Goal: Information Seeking & Learning: Learn about a topic

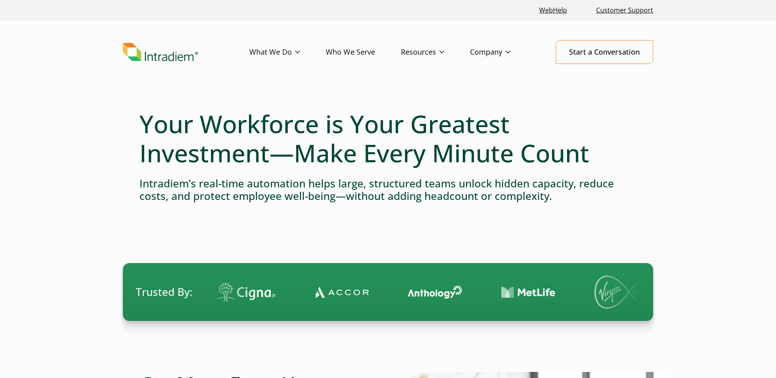
click at [305, 133] on h1 "Your Workforce is Your Greatest Investment—Make Every Minute Count" at bounding box center [387, 138] width 497 height 58
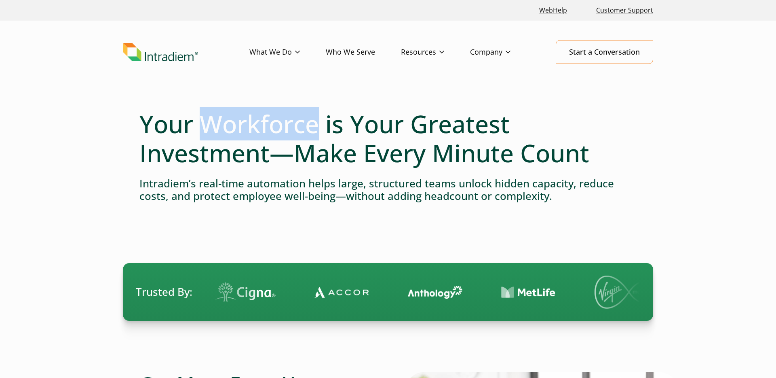
click at [305, 133] on h1 "Your Workforce is Your Greatest Investment—Make Every Minute Count" at bounding box center [387, 138] width 497 height 58
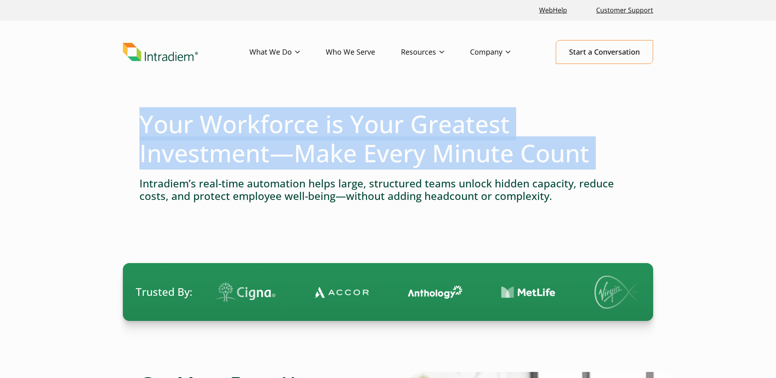
click at [305, 133] on h1 "Your Workforce is Your Greatest Investment—Make Every Minute Count" at bounding box center [387, 138] width 497 height 58
click at [431, 131] on h1 "Your Workforce is Your Greatest Investment—Make Every Minute Count" at bounding box center [387, 138] width 497 height 58
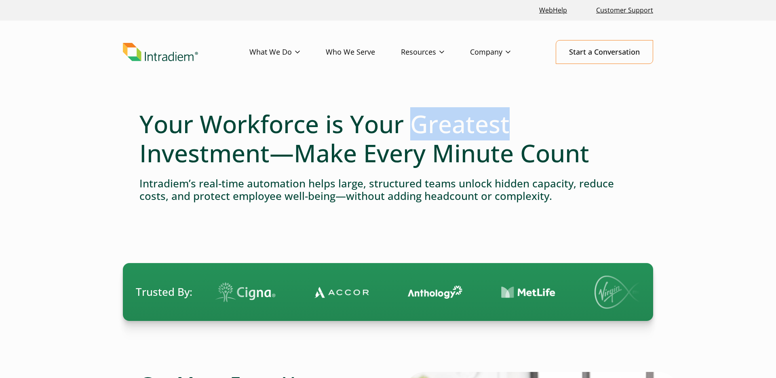
click at [431, 131] on h1 "Your Workforce is Your Greatest Investment—Make Every Minute Count" at bounding box center [387, 138] width 497 height 58
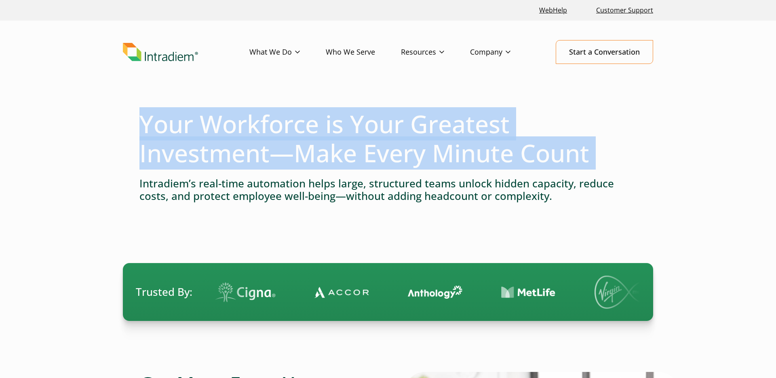
click at [431, 131] on h1 "Your Workforce is Your Greatest Investment—Make Every Minute Count" at bounding box center [387, 138] width 497 height 58
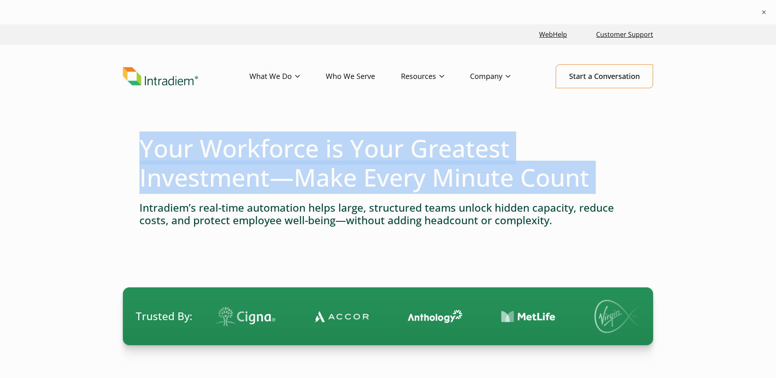
click at [470, 152] on h1 "Your Workforce is Your Greatest Investment—Make Every Minute Count" at bounding box center [387, 162] width 497 height 58
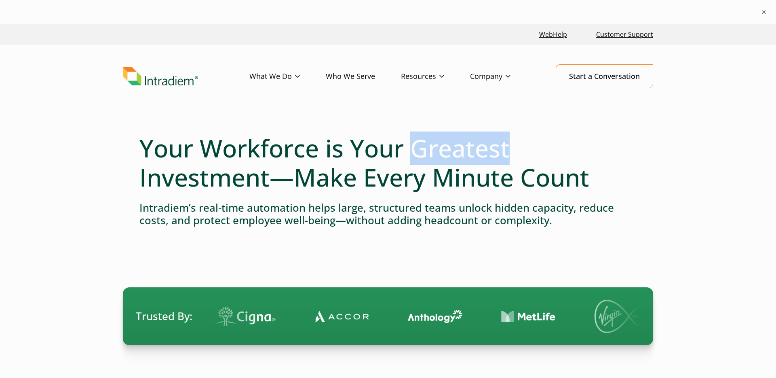
click at [470, 152] on h1 "Your Workforce is Your Greatest Investment—Make Every Minute Count" at bounding box center [387, 162] width 497 height 58
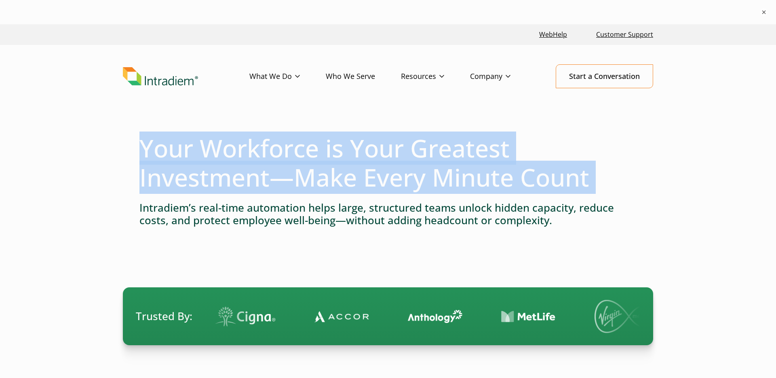
click at [470, 152] on h1 "Your Workforce is Your Greatest Investment—Make Every Minute Count" at bounding box center [387, 162] width 497 height 58
click at [380, 178] on h1 "Your Workforce is Your Greatest Investment—Make Every Minute Count" at bounding box center [387, 162] width 497 height 58
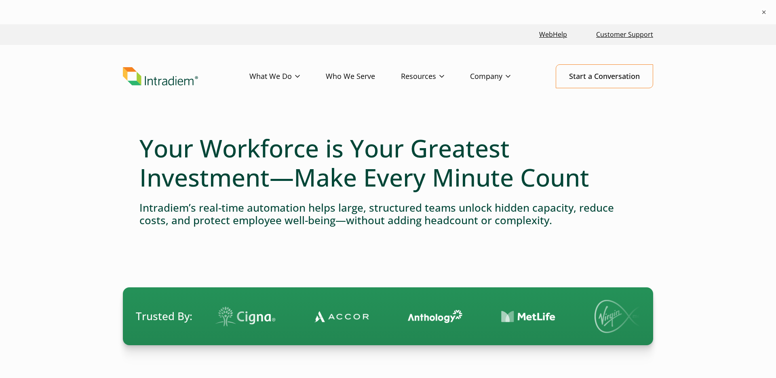
click at [472, 180] on h1 "Your Workforce is Your Greatest Investment—Make Every Minute Count" at bounding box center [387, 162] width 497 height 58
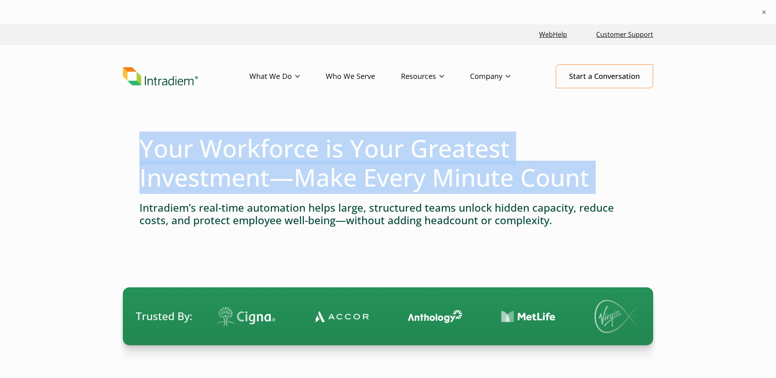
drag, startPoint x: 472, startPoint y: 180, endPoint x: 368, endPoint y: 188, distance: 104.7
click at [468, 180] on h1 "Your Workforce is Your Greatest Investment—Make Every Minute Count" at bounding box center [387, 162] width 497 height 58
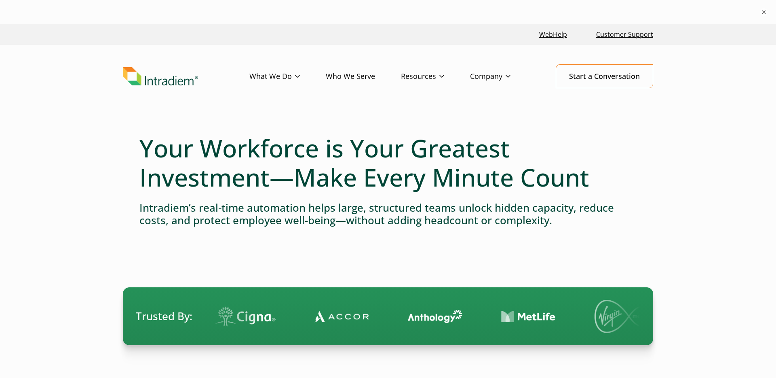
click at [247, 213] on h4 "Intradiem’s real-time automation helps large, structured teams unlock hidden ca…" at bounding box center [387, 213] width 497 height 25
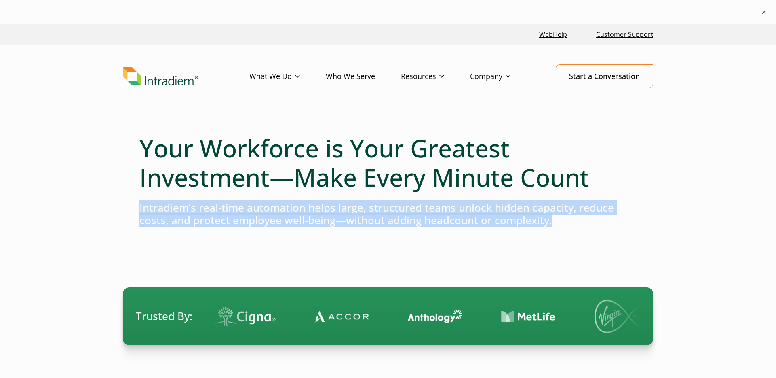
click at [247, 213] on h4 "Intradiem’s real-time automation helps large, structured teams unlock hidden ca…" at bounding box center [387, 213] width 497 height 25
click at [407, 209] on h4 "Intradiem’s real-time automation helps large, structured teams unlock hidden ca…" at bounding box center [387, 213] width 497 height 25
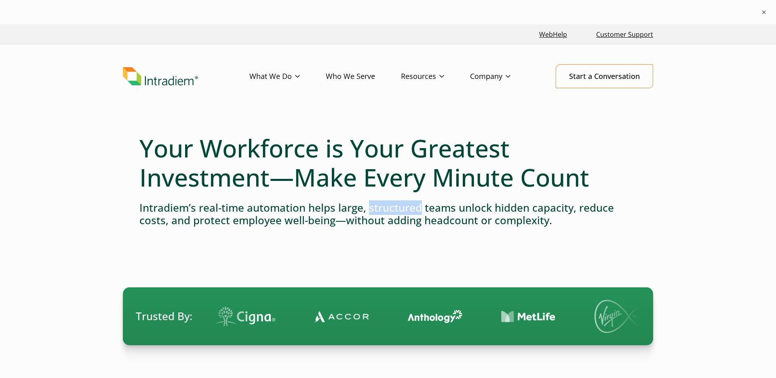
click at [407, 209] on h4 "Intradiem’s real-time automation helps large, structured teams unlock hidden ca…" at bounding box center [387, 213] width 497 height 25
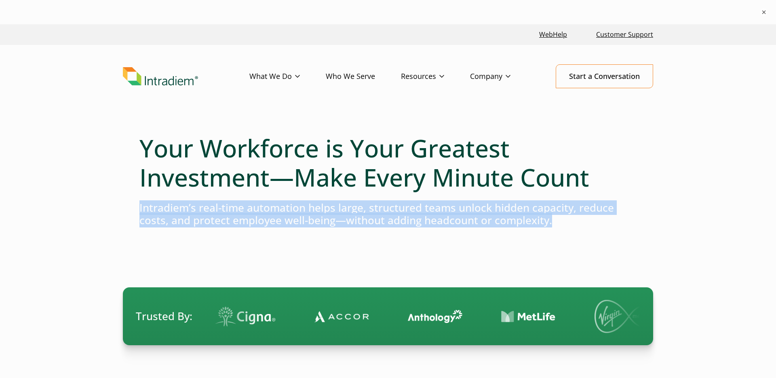
click at [407, 209] on h4 "Intradiem’s real-time automation helps large, structured teams unlock hidden ca…" at bounding box center [387, 213] width 497 height 25
click at [511, 209] on h4 "Intradiem’s real-time automation helps large, structured teams unlock hidden ca…" at bounding box center [387, 213] width 497 height 25
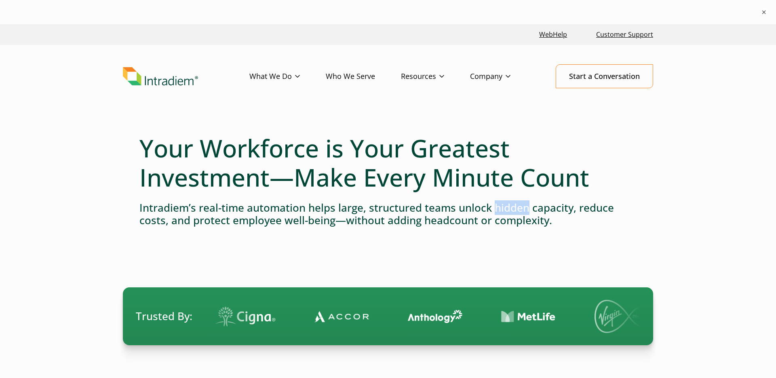
click at [511, 209] on h4 "Intradiem’s real-time automation helps large, structured teams unlock hidden ca…" at bounding box center [387, 213] width 497 height 25
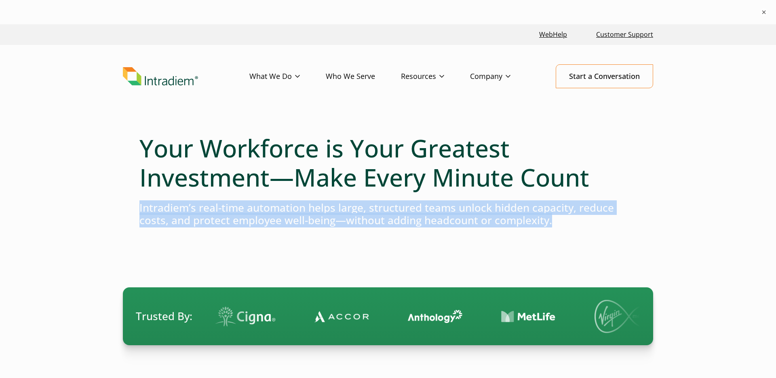
click at [511, 209] on h4 "Intradiem’s real-time automation helps large, structured teams unlock hidden ca…" at bounding box center [387, 213] width 497 height 25
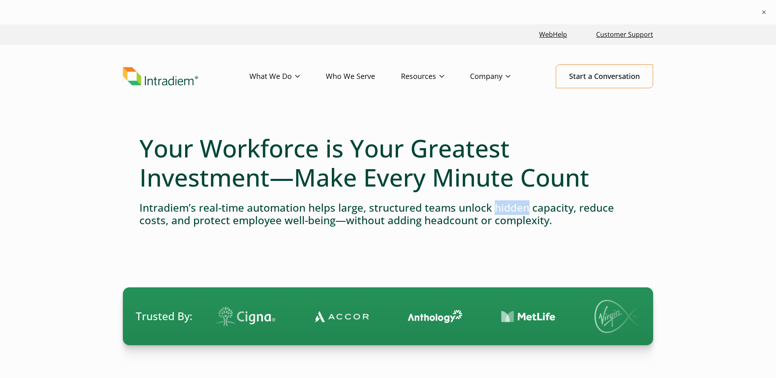
click at [511, 209] on h4 "Intradiem’s real-time automation helps large, structured teams unlock hidden ca…" at bounding box center [387, 213] width 497 height 25
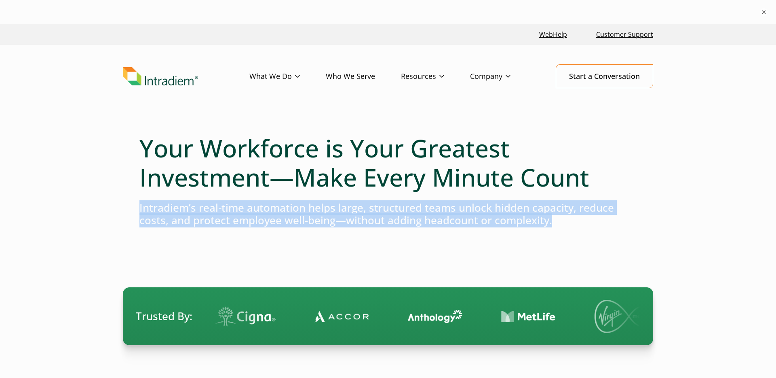
click at [511, 209] on h4 "Intradiem’s real-time automation helps large, structured teams unlock hidden ca…" at bounding box center [387, 213] width 497 height 25
click at [264, 214] on h4 "Intradiem’s real-time automation helps large, structured teams unlock hidden ca…" at bounding box center [387, 213] width 497 height 25
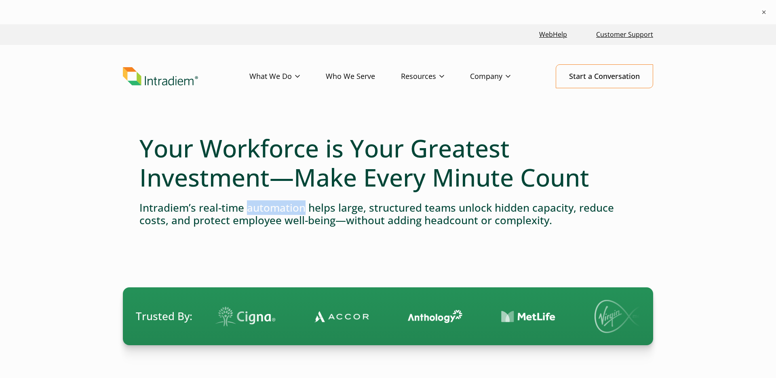
click at [264, 214] on h4 "Intradiem’s real-time automation helps large, structured teams unlock hidden ca…" at bounding box center [387, 213] width 497 height 25
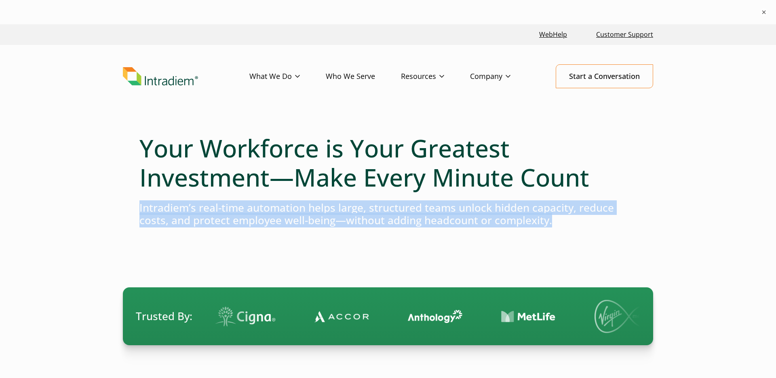
click at [263, 215] on h4 "Intradiem’s real-time automation helps large, structured teams unlock hidden ca…" at bounding box center [387, 213] width 497 height 25
click at [274, 93] on link "Platform" at bounding box center [263, 93] width 27 height 9
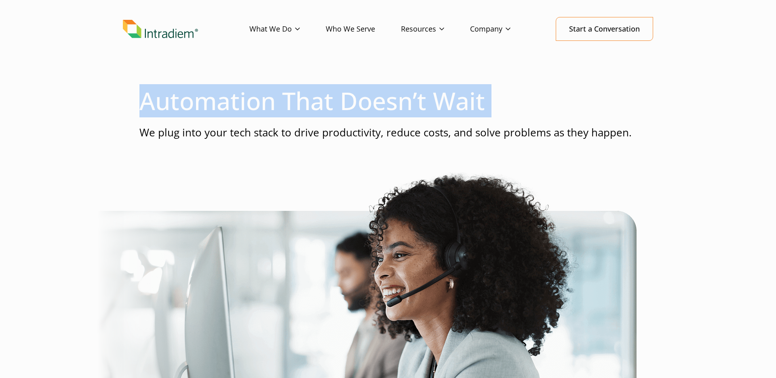
scroll to position [23, 0]
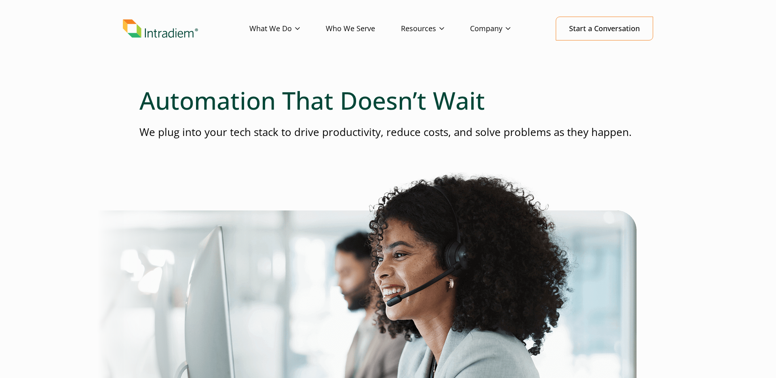
click at [307, 130] on p "We plug into your tech stack to drive productivity, reduce costs, and solve pro…" at bounding box center [387, 132] width 497 height 15
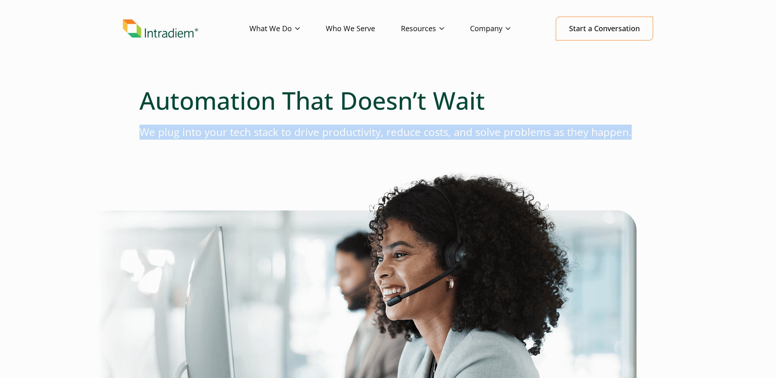
click at [307, 130] on p "We plug into your tech stack to drive productivity, reduce costs, and solve pro…" at bounding box center [387, 132] width 497 height 15
click at [368, 133] on p "We plug into your tech stack to drive productivity, reduce costs, and solve pro…" at bounding box center [387, 132] width 497 height 15
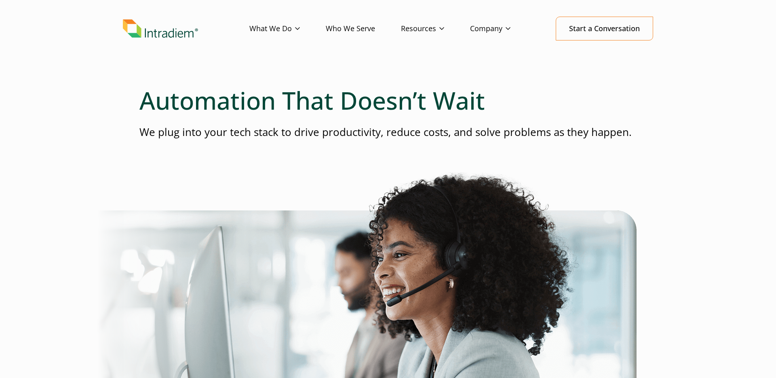
click at [355, 131] on p "We plug into your tech stack to drive productivity, reduce costs, and solve pro…" at bounding box center [387, 132] width 497 height 15
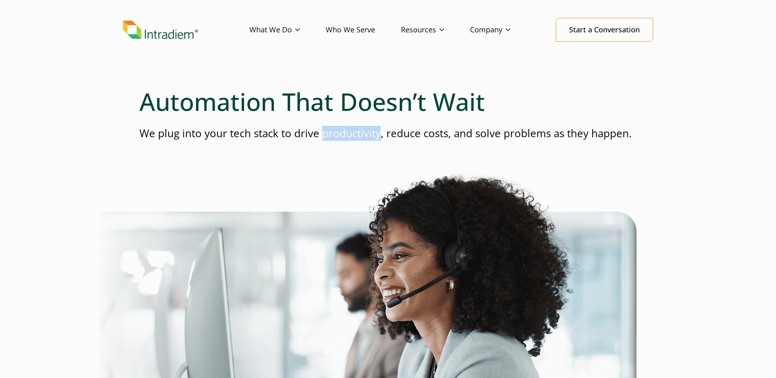
click at [355, 131] on p "We plug into your tech stack to drive productivity, reduce costs, and solve pro…" at bounding box center [387, 133] width 497 height 15
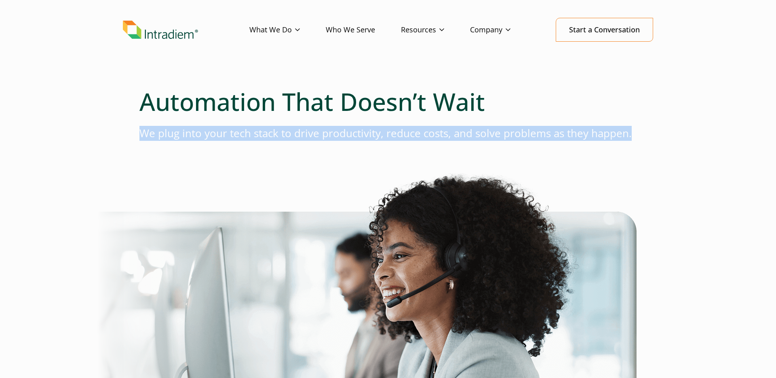
click at [355, 131] on p "We plug into your tech stack to drive productivity, reduce costs, and solve pro…" at bounding box center [387, 133] width 497 height 15
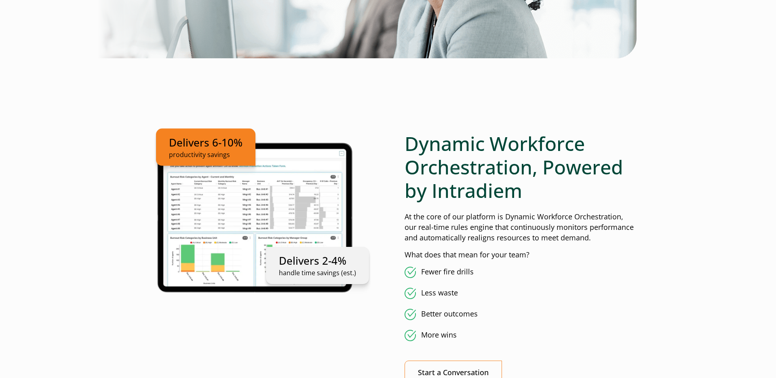
scroll to position [371, 0]
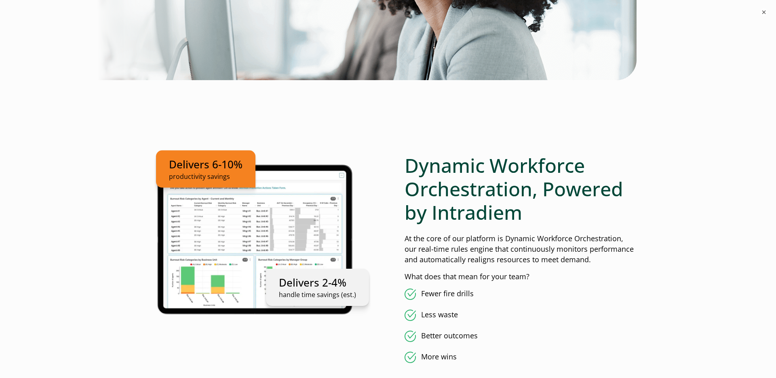
click at [454, 167] on h2 "Dynamic Workforce Orchestration, Powered by Intradiem" at bounding box center [521, 189] width 232 height 70
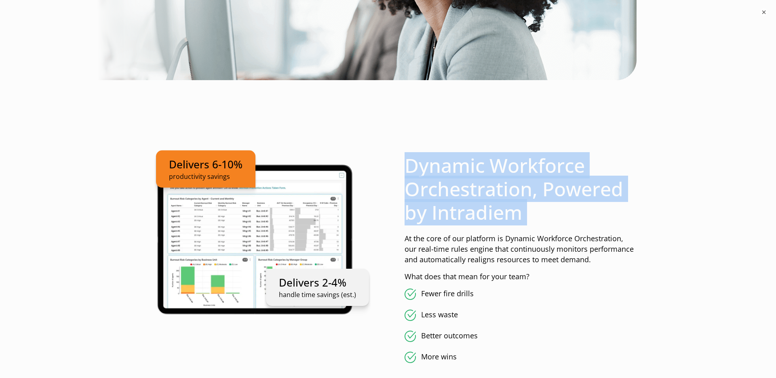
drag, startPoint x: 454, startPoint y: 167, endPoint x: 464, endPoint y: 173, distance: 10.9
click at [454, 167] on h2 "Dynamic Workforce Orchestration, Powered by Intradiem" at bounding box center [521, 189] width 232 height 70
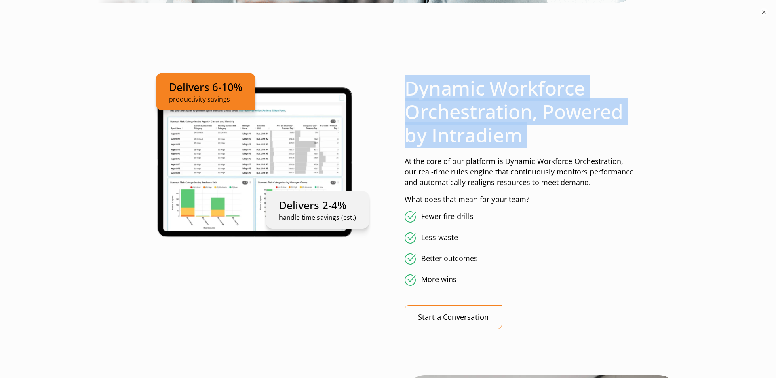
scroll to position [450, 0]
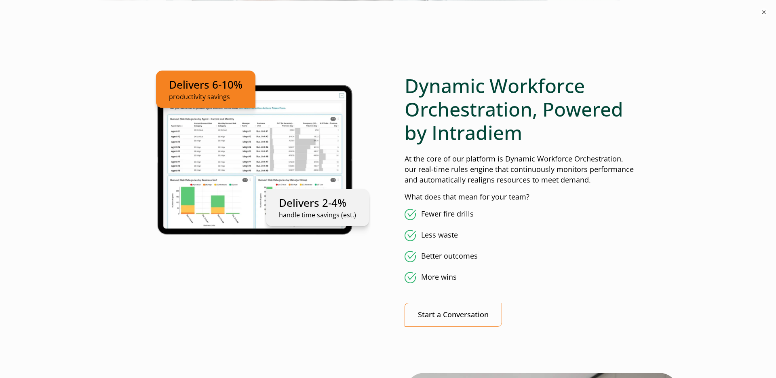
click at [443, 215] on li "Fewer fire drills" at bounding box center [521, 214] width 232 height 11
click at [442, 236] on li "Less waste" at bounding box center [521, 235] width 232 height 11
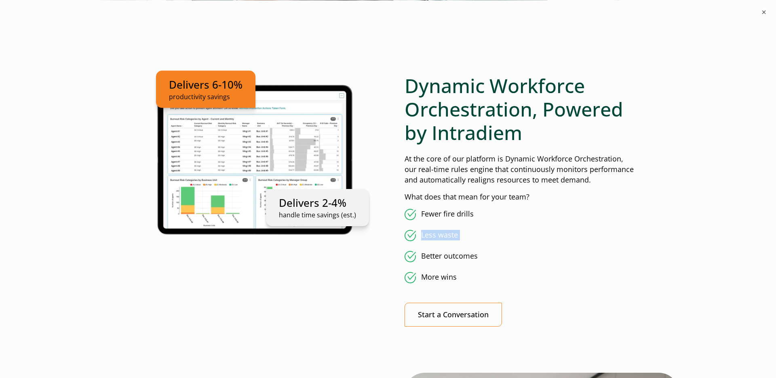
click at [442, 236] on li "Less waste" at bounding box center [521, 235] width 232 height 11
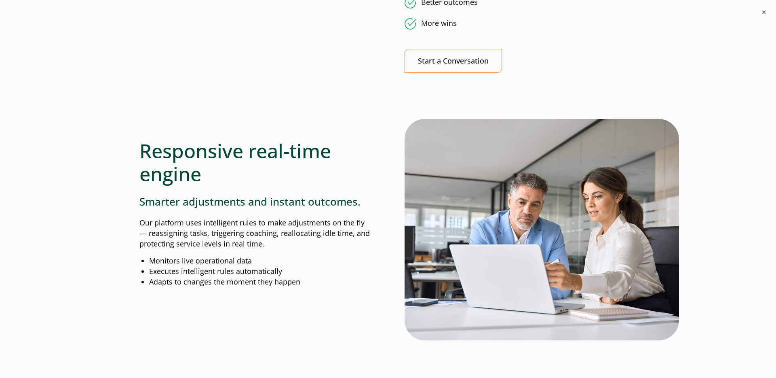
scroll to position [758, 0]
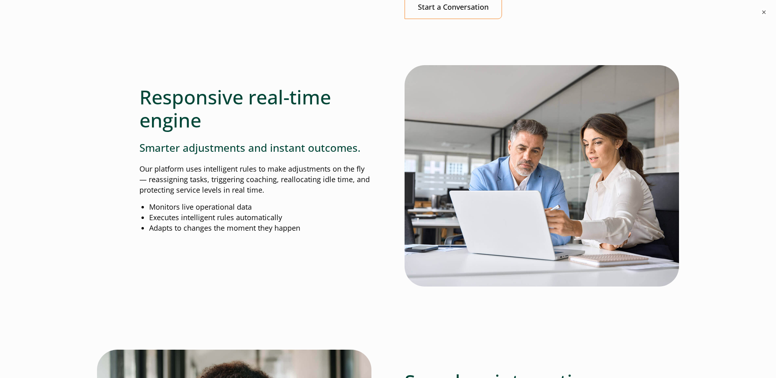
click at [184, 106] on h2 "Responsive real-time engine" at bounding box center [255, 108] width 232 height 46
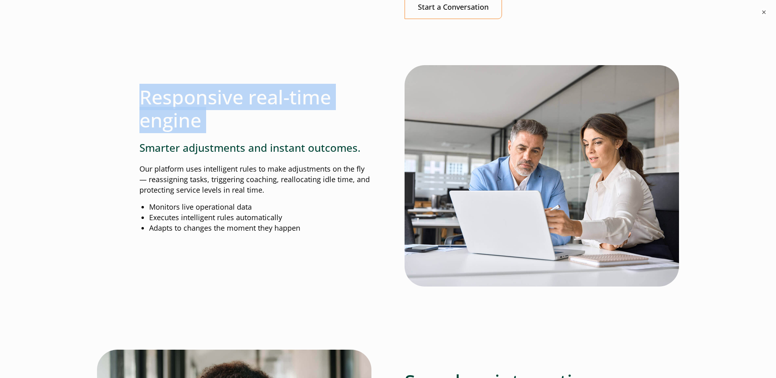
click at [184, 106] on h2 "Responsive real-time engine" at bounding box center [255, 108] width 232 height 46
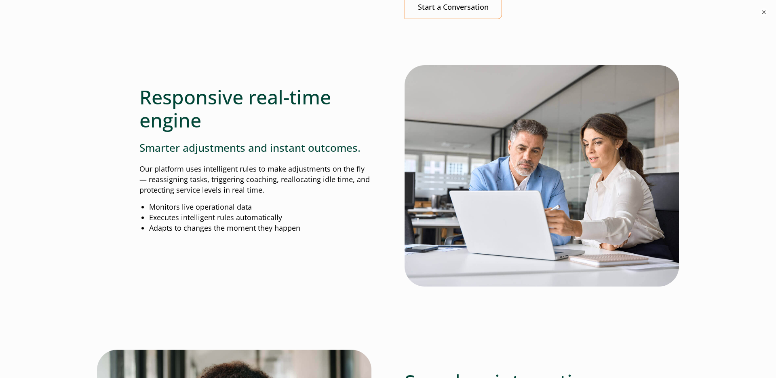
click at [292, 148] on h3 "Smarter adjustments and instant outcomes." at bounding box center [255, 148] width 232 height 13
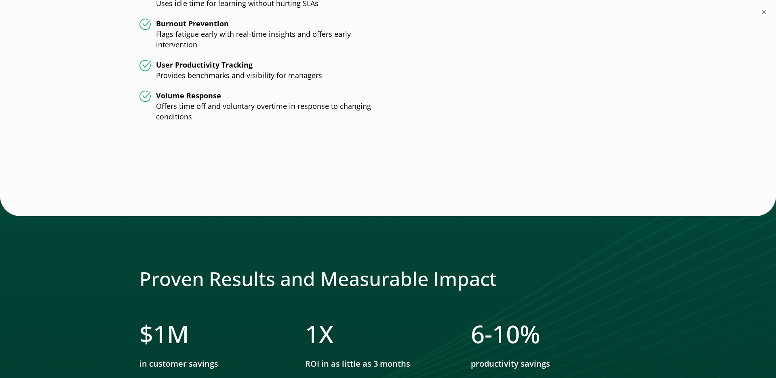
scroll to position [2290, 0]
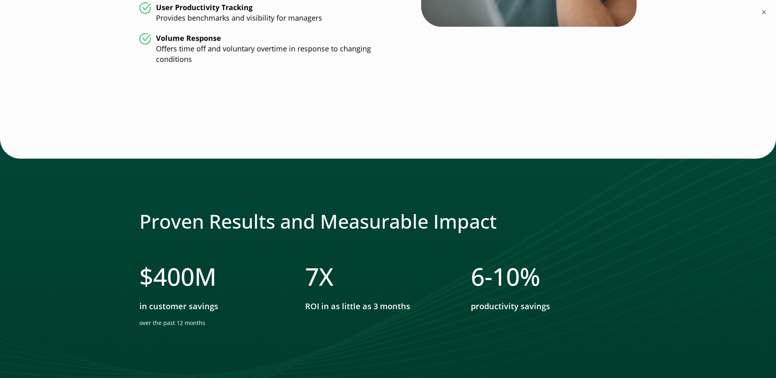
click at [400, 213] on h2 "Proven Results and Measurable Impact" at bounding box center [387, 220] width 497 height 23
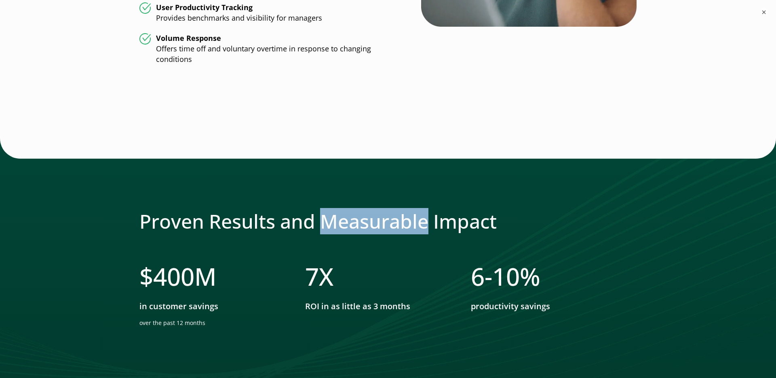
click at [400, 213] on h2 "Proven Results and Measurable Impact" at bounding box center [387, 220] width 497 height 23
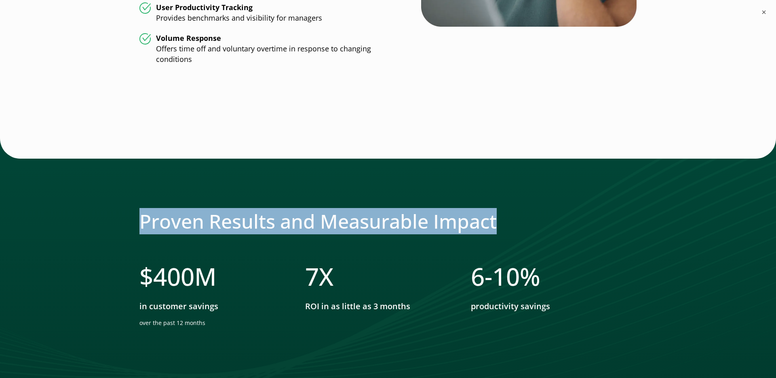
click at [400, 213] on h2 "Proven Results and Measurable Impact" at bounding box center [387, 220] width 497 height 23
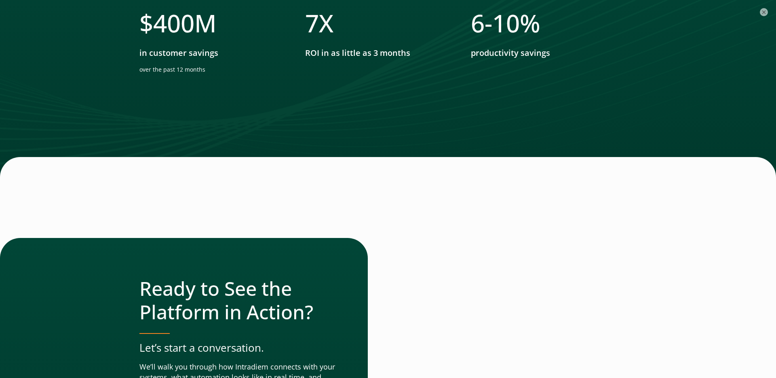
scroll to position [2849, 0]
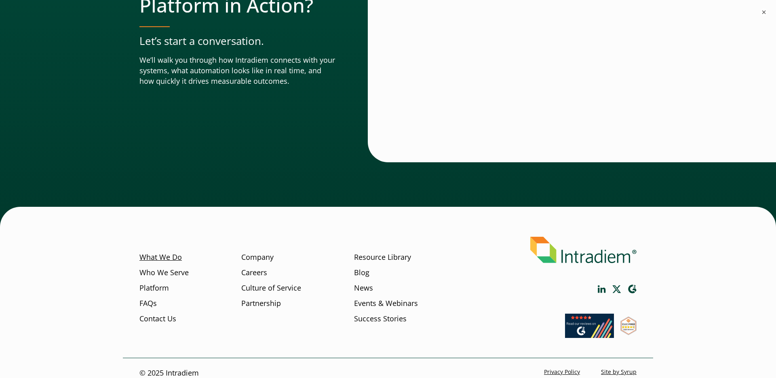
click at [165, 252] on link "What We Do" at bounding box center [160, 257] width 42 height 11
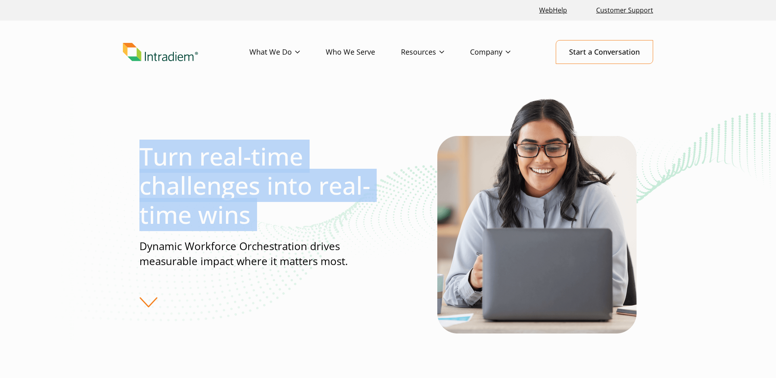
click at [275, 249] on p "Dynamic Workforce Orchestration drives measurable impact where it matters most." at bounding box center [263, 254] width 248 height 30
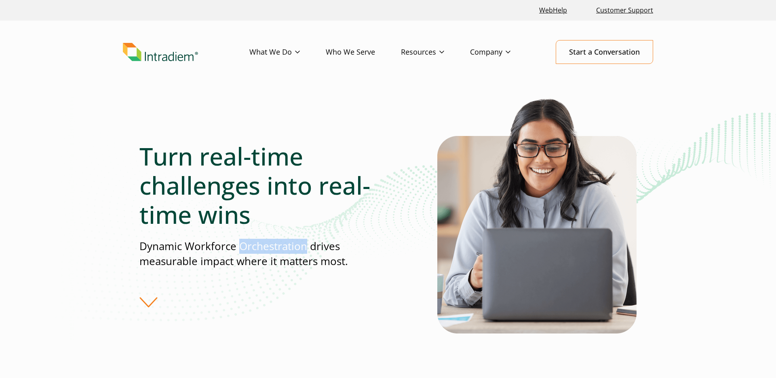
click at [275, 249] on p "Dynamic Workforce Orchestration drives measurable impact where it matters most." at bounding box center [263, 254] width 248 height 30
click at [270, 247] on p "Dynamic Workforce Orchestration drives measurable impact where it matters most." at bounding box center [263, 254] width 248 height 30
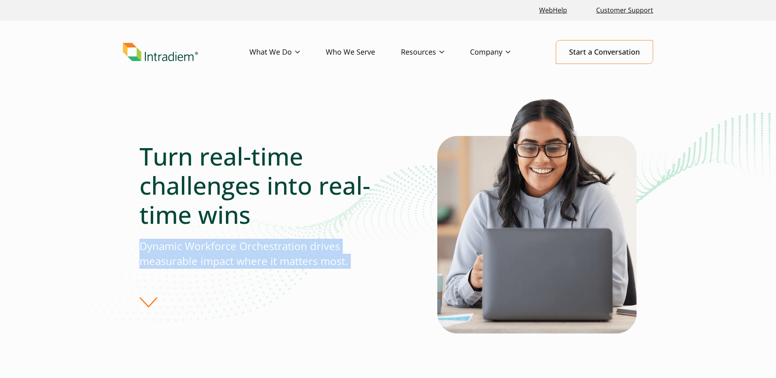
click at [270, 247] on p "Dynamic Workforce Orchestration drives measurable impact where it matters most." at bounding box center [263, 254] width 248 height 30
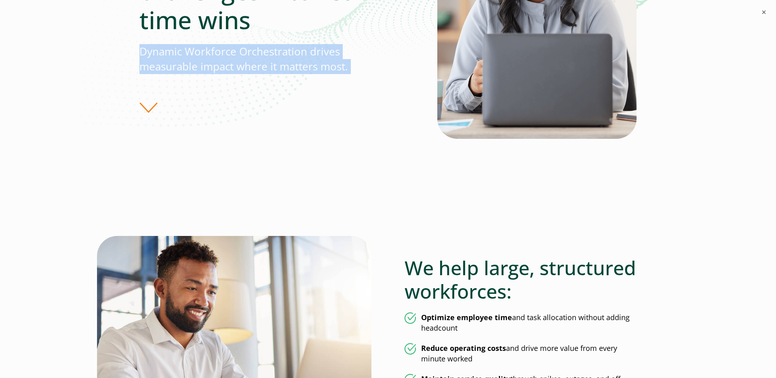
scroll to position [277, 0]
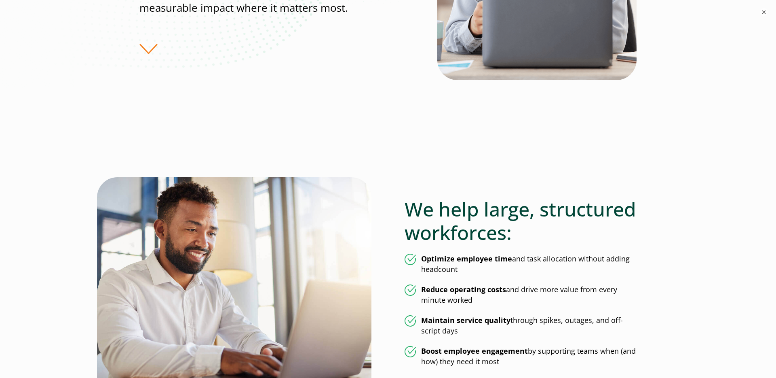
click at [465, 239] on h2 "We help large, structured workforces:" at bounding box center [521, 220] width 232 height 46
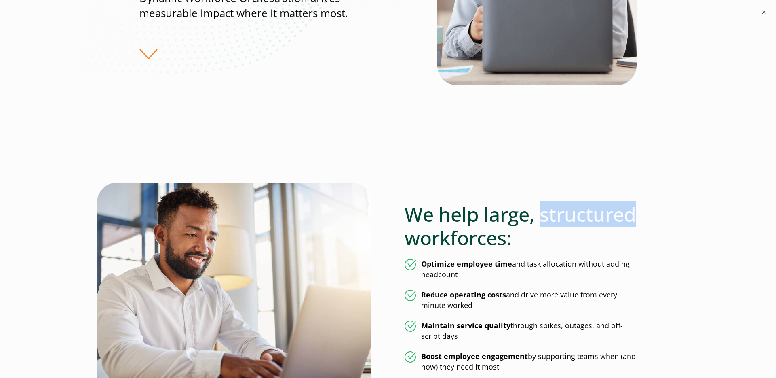
click at [465, 239] on h2 "We help large, structured workforces:" at bounding box center [521, 226] width 232 height 46
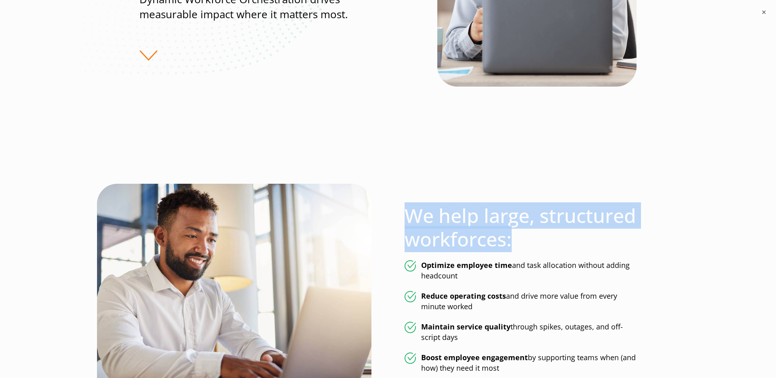
click at [465, 239] on h2 "We help large, structured workforces:" at bounding box center [521, 227] width 232 height 46
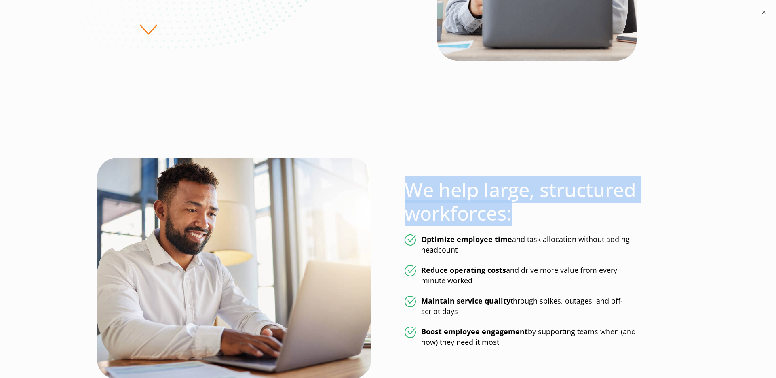
scroll to position [300, 0]
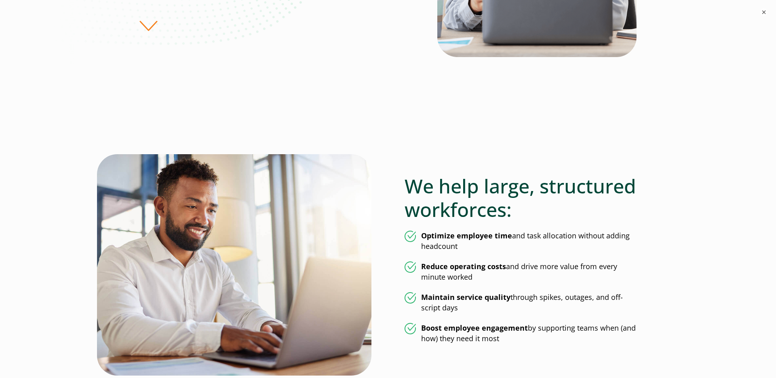
click at [451, 269] on strong "Reduce operating costs" at bounding box center [463, 266] width 85 height 10
click at [456, 296] on strong "Maintain service quality" at bounding box center [465, 297] width 89 height 10
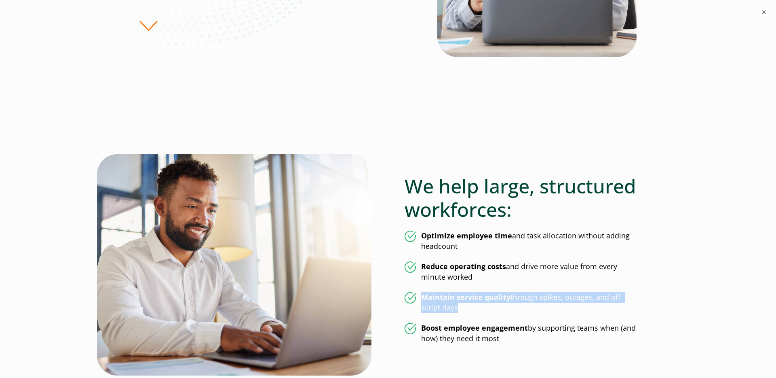
click at [456, 296] on strong "Maintain service quality" at bounding box center [465, 297] width 89 height 10
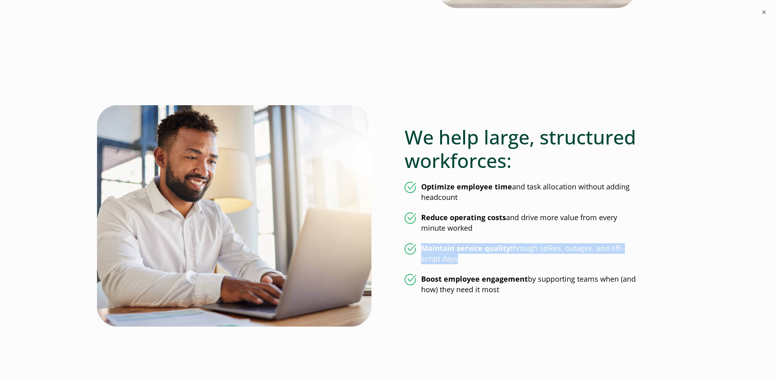
scroll to position [350, 0]
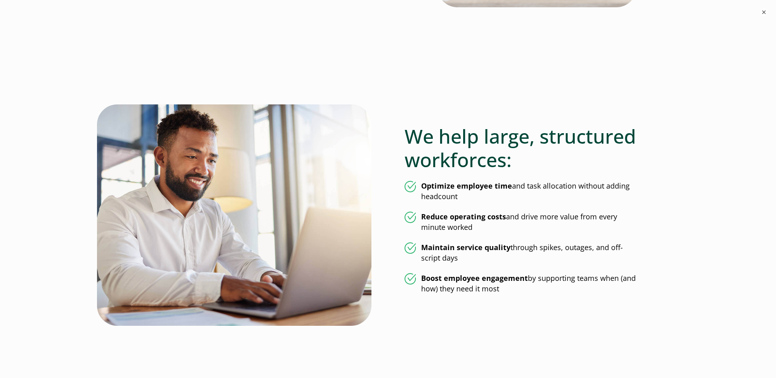
click at [461, 279] on strong "Boost employee engagement" at bounding box center [474, 278] width 107 height 10
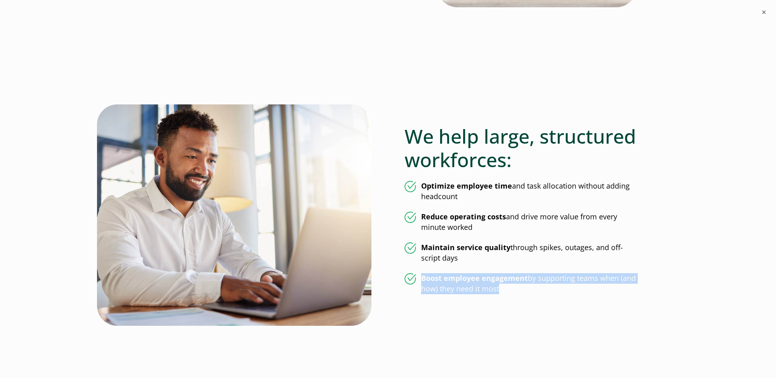
click at [461, 279] on strong "Boost employee engagement" at bounding box center [474, 278] width 107 height 10
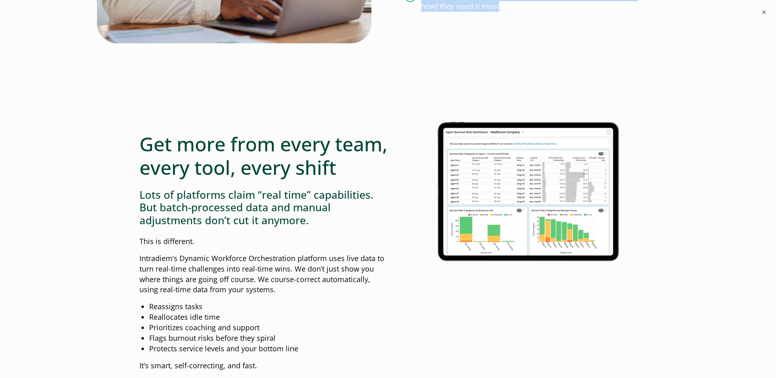
scroll to position [635, 0]
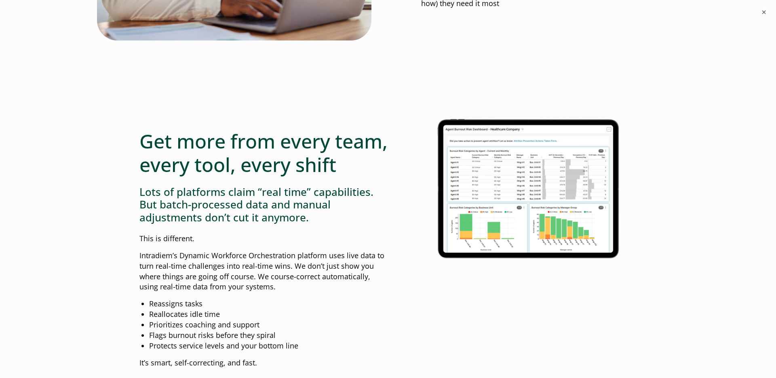
click at [284, 149] on h2 "Get more from every team, every tool, every shift" at bounding box center [263, 152] width 249 height 46
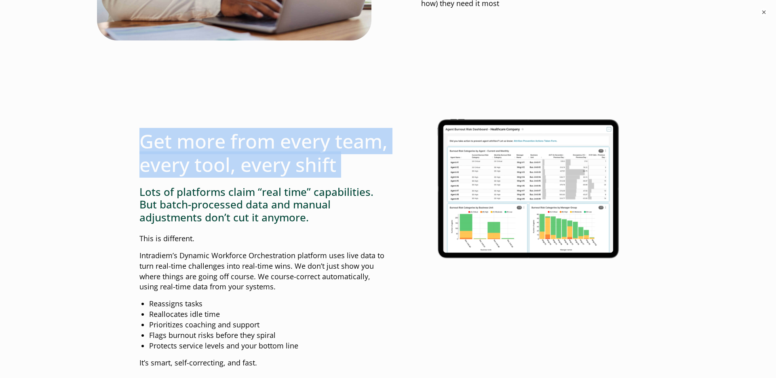
click at [284, 149] on h2 "Get more from every team, every tool, every shift" at bounding box center [263, 152] width 249 height 46
click at [252, 163] on h2 "Get more from every team, every tool, every shift" at bounding box center [263, 152] width 249 height 46
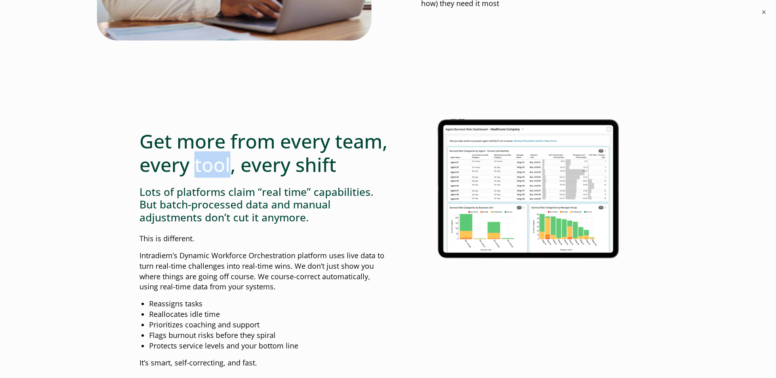
click at [252, 163] on h2 "Get more from every team, every tool, every shift" at bounding box center [263, 152] width 249 height 46
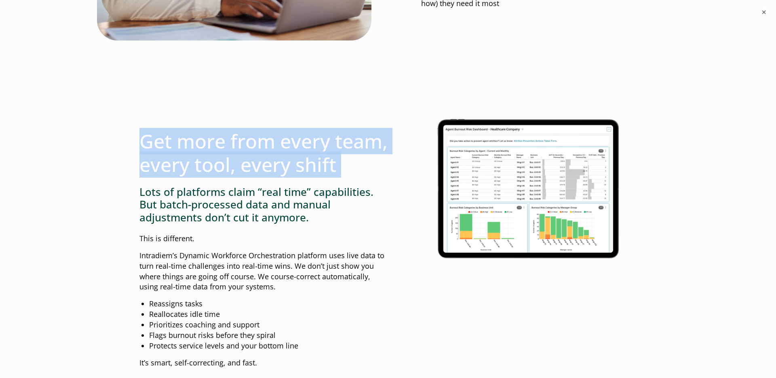
click at [252, 163] on h2 "Get more from every team, every tool, every shift" at bounding box center [263, 152] width 249 height 46
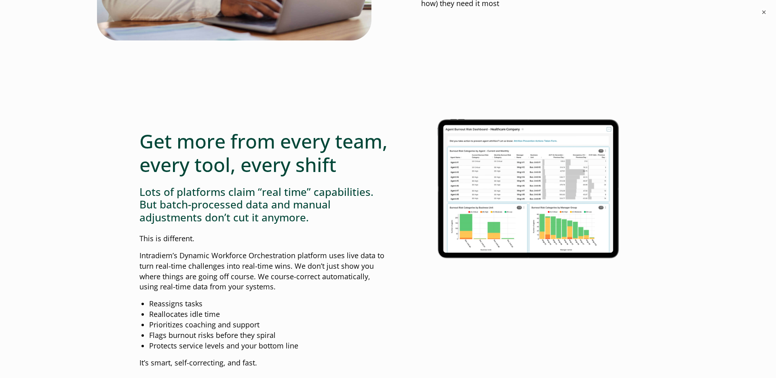
click at [221, 164] on h2 "Get more from every team, every tool, every shift" at bounding box center [263, 152] width 249 height 46
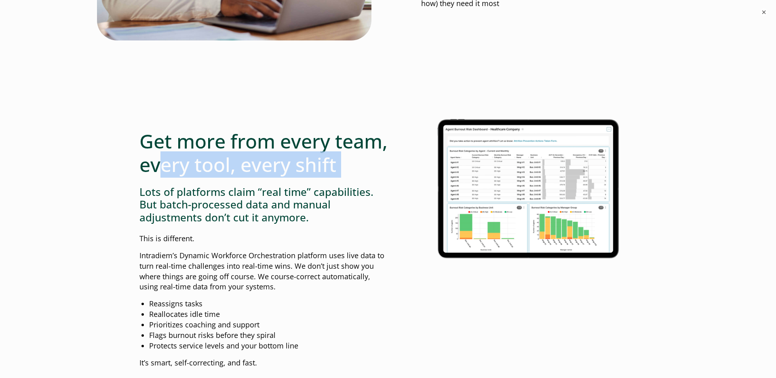
click at [221, 164] on h2 "Get more from every team, every tool, every shift" at bounding box center [263, 152] width 249 height 46
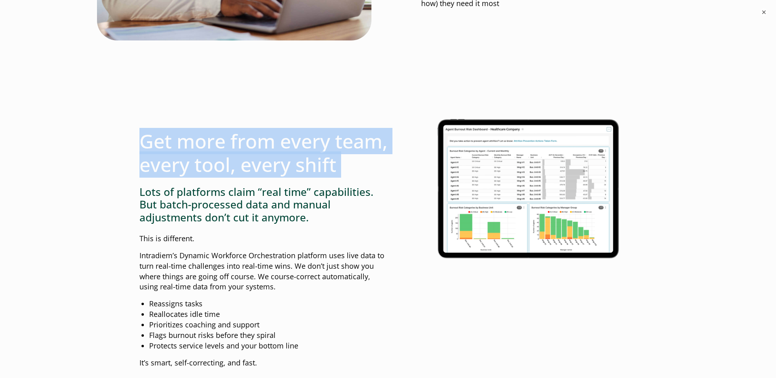
click at [221, 164] on h2 "Get more from every team, every tool, every shift" at bounding box center [263, 152] width 249 height 46
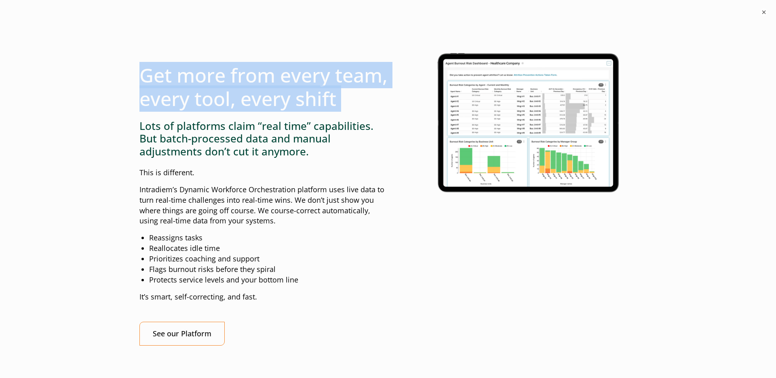
scroll to position [720, 0]
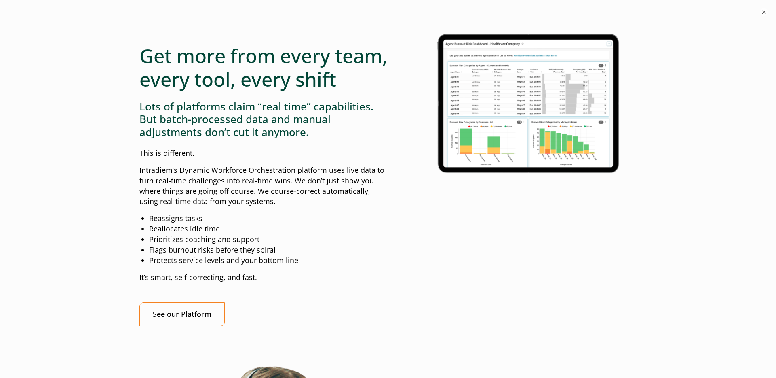
click at [181, 136] on h3 "Lots of platforms claim “real time” capabilities. But batch-processed data and …" at bounding box center [263, 119] width 249 height 38
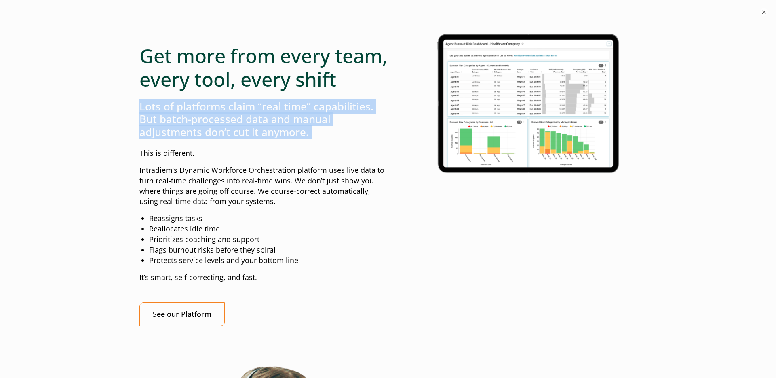
click at [181, 136] on h3 "Lots of platforms claim “real time” capabilities. But batch-processed data and …" at bounding box center [263, 119] width 249 height 38
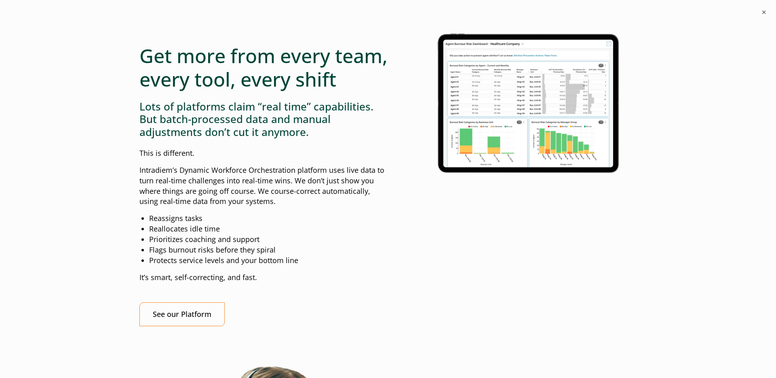
click at [213, 138] on h3 "Lots of platforms claim “real time” capabilities. But batch-processed data and …" at bounding box center [263, 119] width 249 height 38
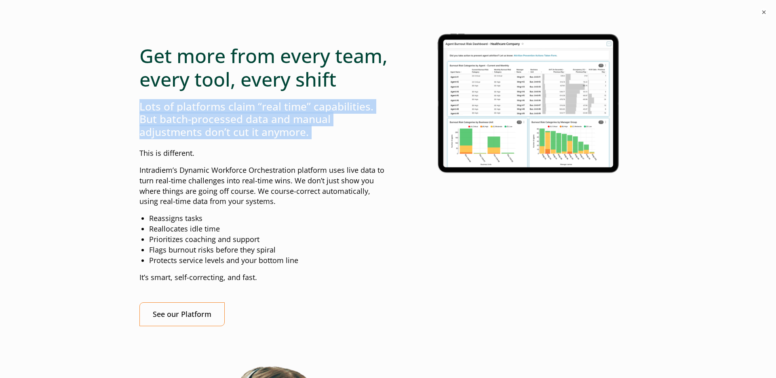
drag, startPoint x: 213, startPoint y: 146, endPoint x: 207, endPoint y: 145, distance: 7.0
click at [213, 138] on h3 "Lots of platforms claim “real time” capabilities. But batch-processed data and …" at bounding box center [263, 119] width 249 height 38
click at [194, 138] on h3 "Lots of platforms claim “real time” capabilities. But batch-processed data and …" at bounding box center [263, 119] width 249 height 38
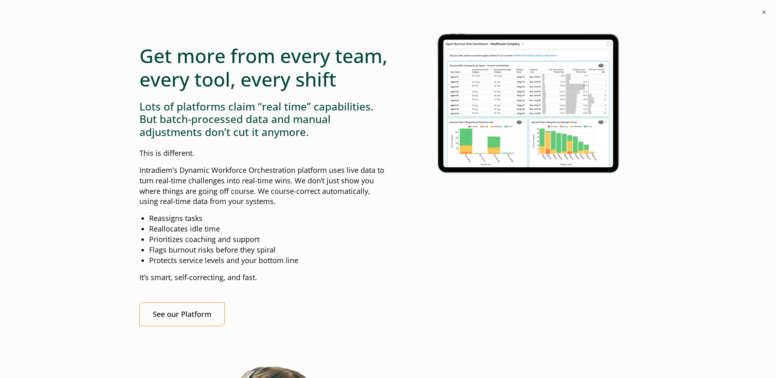
click at [177, 158] on p "This is different." at bounding box center [263, 153] width 249 height 11
click at [344, 194] on p "Intradiem’s Dynamic Workforce Orchestration platform uses live data to turn rea…" at bounding box center [263, 186] width 249 height 42
drag, startPoint x: 368, startPoint y: 194, endPoint x: 323, endPoint y: 197, distance: 44.2
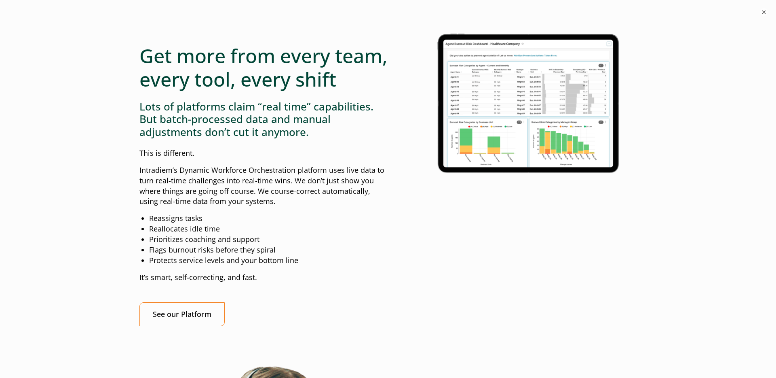
click at [367, 194] on p "Intradiem’s Dynamic Workforce Orchestration platform uses live data to turn rea…" at bounding box center [263, 186] width 249 height 42
click at [186, 204] on p "Intradiem’s Dynamic Workforce Orchestration platform uses live data to turn rea…" at bounding box center [263, 186] width 249 height 42
click at [185, 204] on p "Intradiem’s Dynamic Workforce Orchestration platform uses live data to turn rea…" at bounding box center [263, 186] width 249 height 42
click at [272, 205] on p "Intradiem’s Dynamic Workforce Orchestration platform uses live data to turn rea…" at bounding box center [263, 186] width 249 height 42
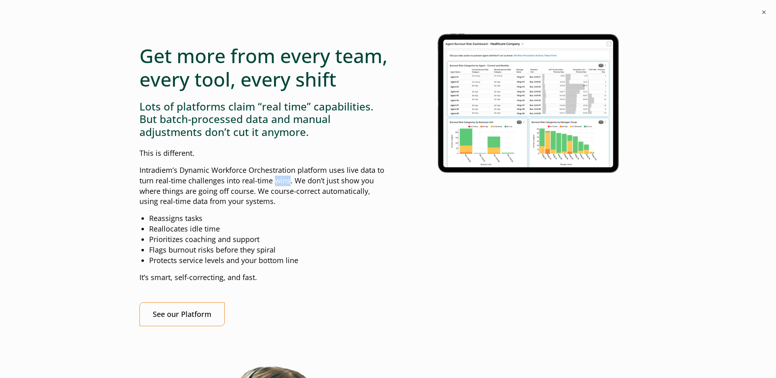
click at [272, 205] on p "Intradiem’s Dynamic Workforce Orchestration platform uses live data to turn rea…" at bounding box center [263, 186] width 249 height 42
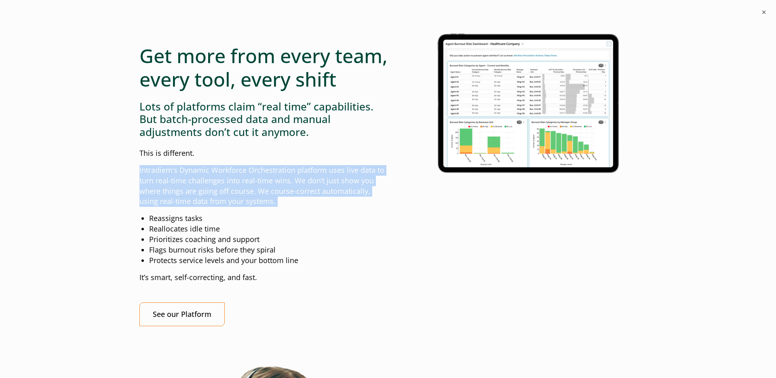
click at [272, 205] on p "Intradiem’s Dynamic Workforce Orchestration platform uses live data to turn rea…" at bounding box center [263, 186] width 249 height 42
click at [189, 207] on p "Intradiem’s Dynamic Workforce Orchestration platform uses live data to turn rea…" at bounding box center [263, 186] width 249 height 42
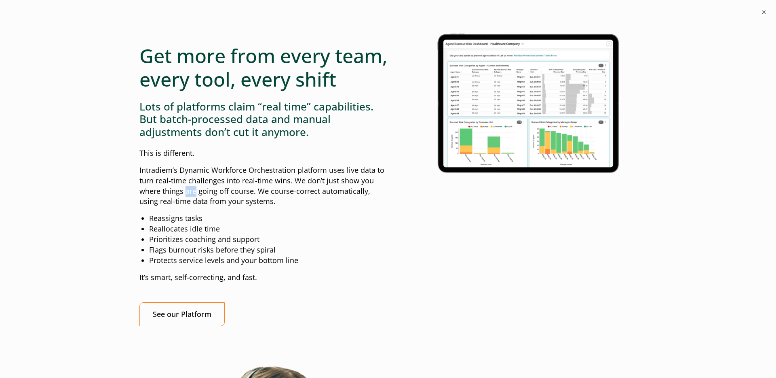
click at [189, 207] on p "Intradiem’s Dynamic Workforce Orchestration platform uses live data to turn rea…" at bounding box center [263, 186] width 249 height 42
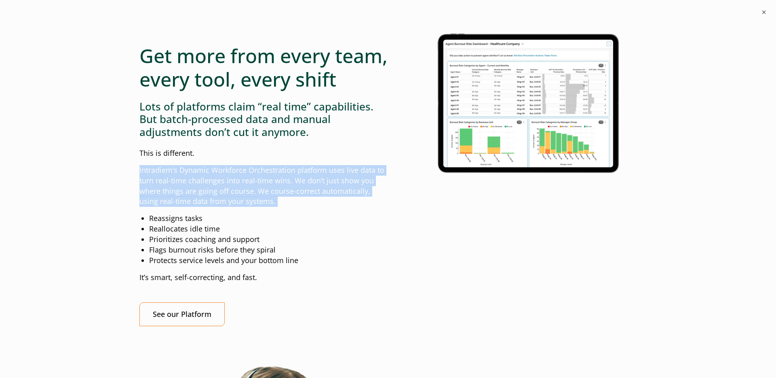
click at [189, 207] on p "Intradiem’s Dynamic Workforce Orchestration platform uses live data to turn rea…" at bounding box center [263, 186] width 249 height 42
click at [217, 207] on p "Intradiem’s Dynamic Workforce Orchestration platform uses live data to turn rea…" at bounding box center [263, 186] width 249 height 42
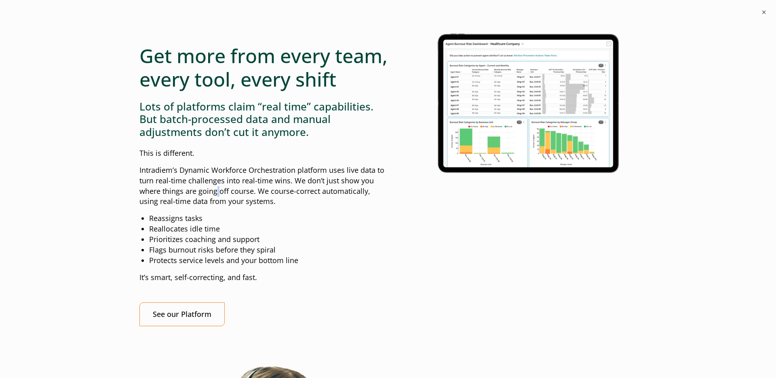
click at [217, 207] on p "Intradiem’s Dynamic Workforce Orchestration platform uses live data to turn rea…" at bounding box center [263, 186] width 249 height 42
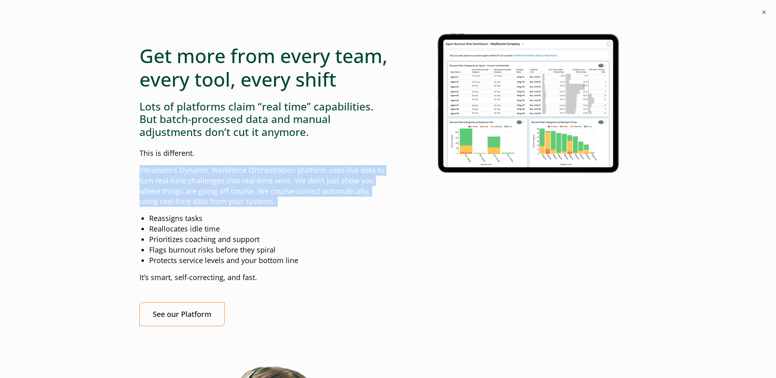
click at [217, 207] on p "Intradiem’s Dynamic Workforce Orchestration platform uses live data to turn rea…" at bounding box center [263, 186] width 249 height 42
click at [298, 207] on p "Intradiem’s Dynamic Workforce Orchestration platform uses live data to turn rea…" at bounding box center [263, 186] width 249 height 42
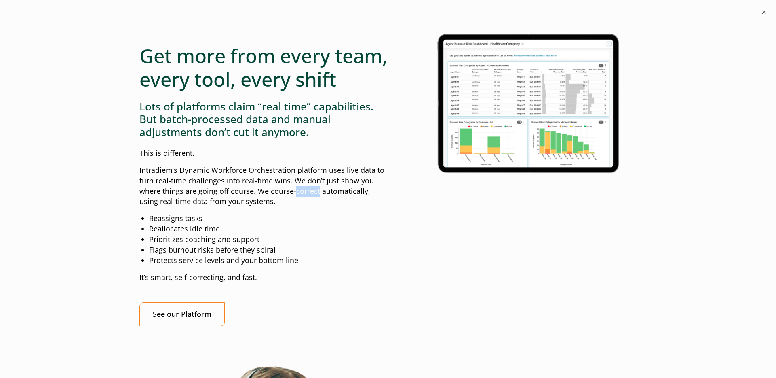
click at [298, 207] on p "Intradiem’s Dynamic Workforce Orchestration platform uses live data to turn rea…" at bounding box center [263, 186] width 249 height 42
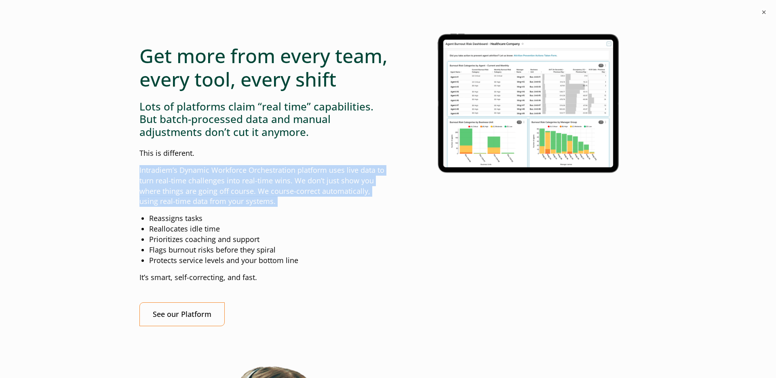
click at [298, 207] on p "Intradiem’s Dynamic Workforce Orchestration platform uses live data to turn rea…" at bounding box center [263, 186] width 249 height 42
click at [196, 207] on p "Intradiem’s Dynamic Workforce Orchestration platform uses live data to turn rea…" at bounding box center [263, 186] width 249 height 42
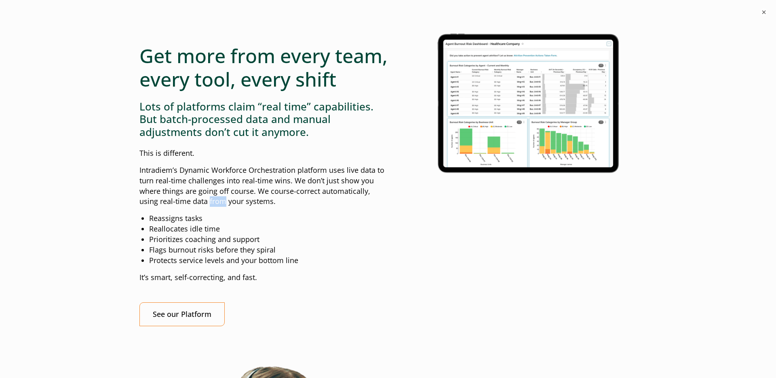
click at [196, 207] on p "Intradiem’s Dynamic Workforce Orchestration platform uses live data to turn rea…" at bounding box center [263, 186] width 249 height 42
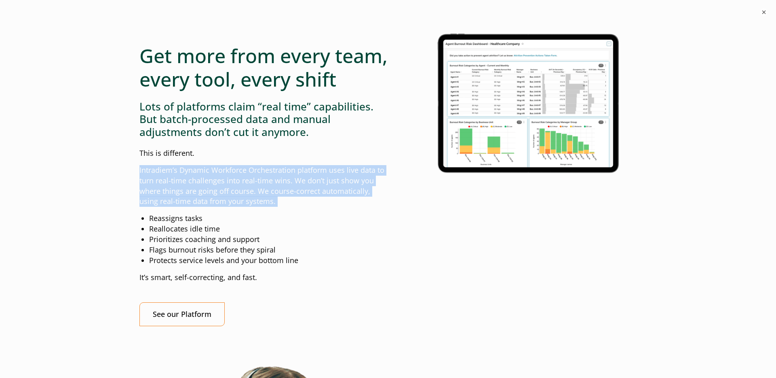
click at [196, 207] on p "Intradiem’s Dynamic Workforce Orchestration platform uses live data to turn rea…" at bounding box center [263, 186] width 249 height 42
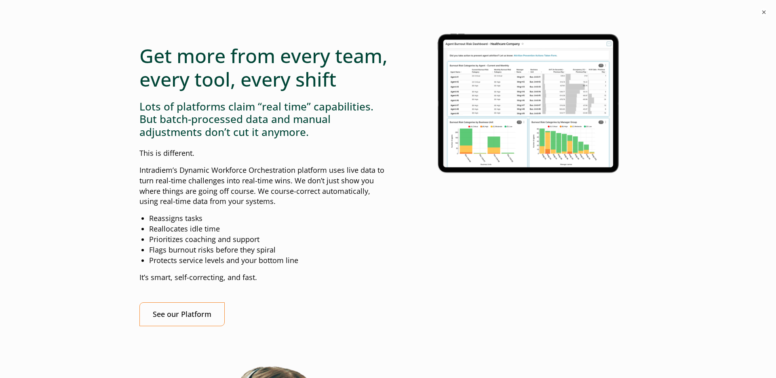
click at [175, 224] on li "Reassigns tasks" at bounding box center [268, 218] width 239 height 11
click at [179, 234] on li "Reallocates idle time" at bounding box center [268, 229] width 239 height 11
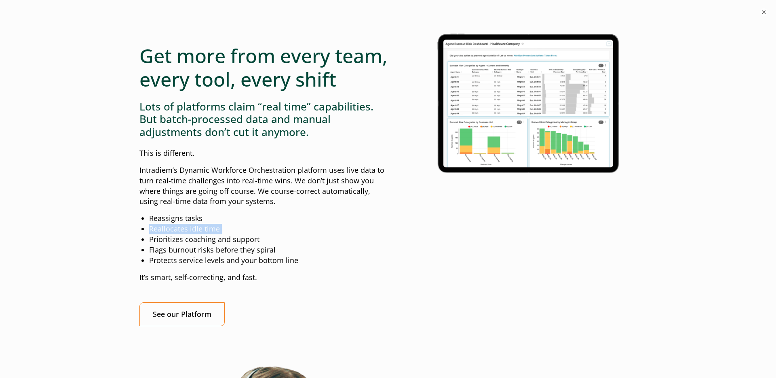
click at [179, 234] on li "Reallocates idle time" at bounding box center [268, 229] width 239 height 11
click at [179, 245] on li "Prioritizes coaching and support" at bounding box center [268, 239] width 239 height 11
click at [166, 255] on li "Flags burnout risks before they spiral" at bounding box center [268, 250] width 239 height 11
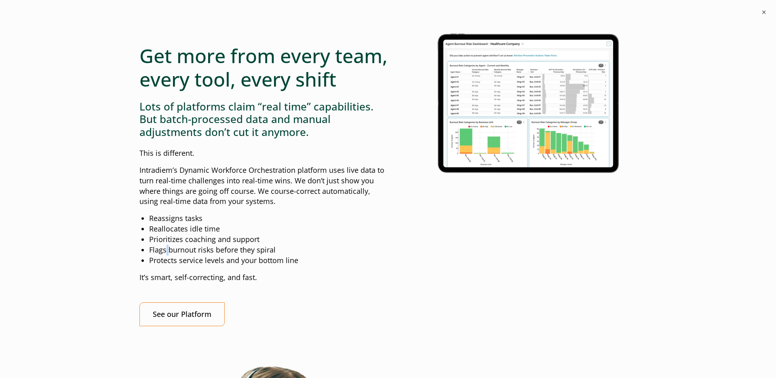
click at [166, 255] on li "Flags burnout risks before they spiral" at bounding box center [268, 250] width 239 height 11
click at [204, 266] on li "Protects service levels and your bottom line" at bounding box center [268, 260] width 239 height 11
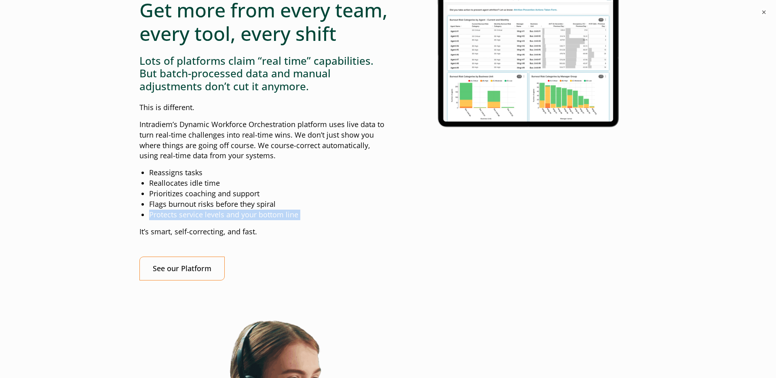
scroll to position [767, 0]
click at [222, 260] on div "Get more from every team, every tool, every shift Lots of platforms claim “real…" at bounding box center [263, 129] width 249 height 302
click at [210, 237] on p "It’s smart, self-correcting, and fast." at bounding box center [263, 231] width 249 height 11
click at [211, 237] on p "It’s smart, self-correcting, and fast." at bounding box center [263, 231] width 249 height 11
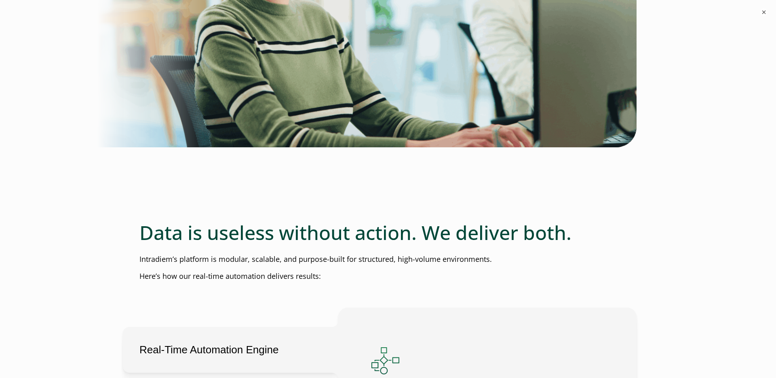
scroll to position [1221, 0]
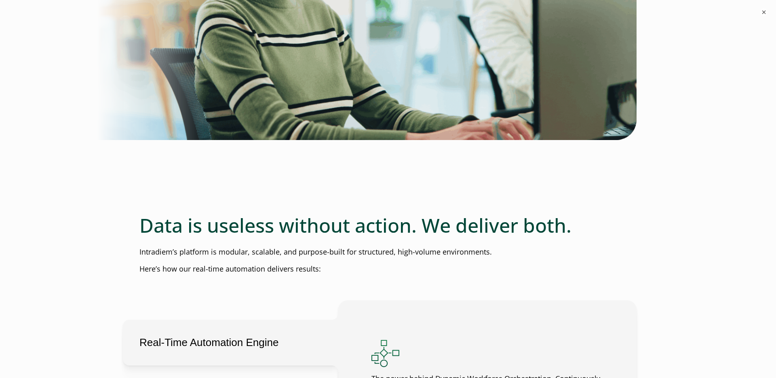
click at [244, 237] on h2 "Data is useless without action. We deliver both." at bounding box center [387, 224] width 497 height 23
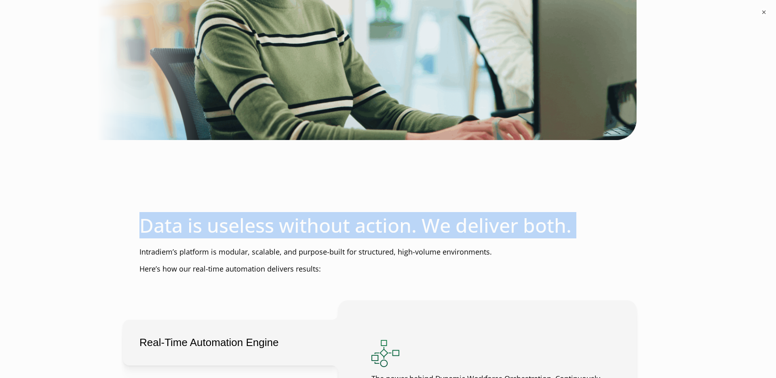
click at [244, 237] on h2 "Data is useless without action. We deliver both." at bounding box center [387, 224] width 497 height 23
click at [309, 237] on h2 "Data is useless without action. We deliver both." at bounding box center [387, 224] width 497 height 23
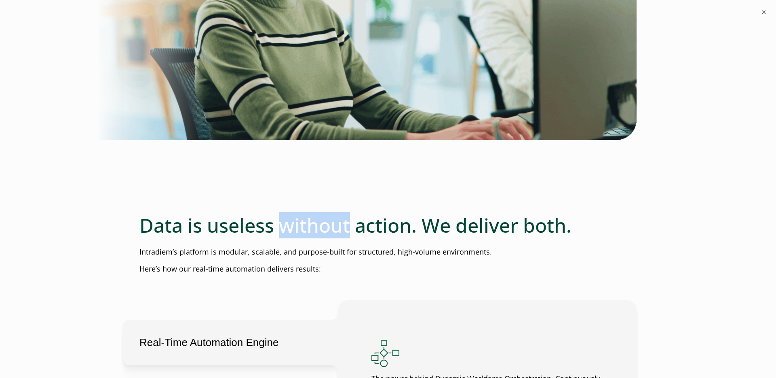
click at [309, 237] on h2 "Data is useless without action. We deliver both." at bounding box center [387, 224] width 497 height 23
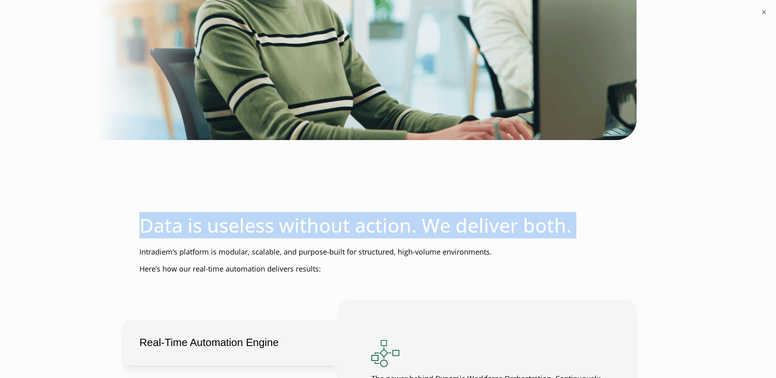
click at [309, 237] on h2 "Data is useless without action. We deliver both." at bounding box center [387, 224] width 497 height 23
click at [445, 237] on h2 "Data is useless without action. We deliver both." at bounding box center [387, 224] width 497 height 23
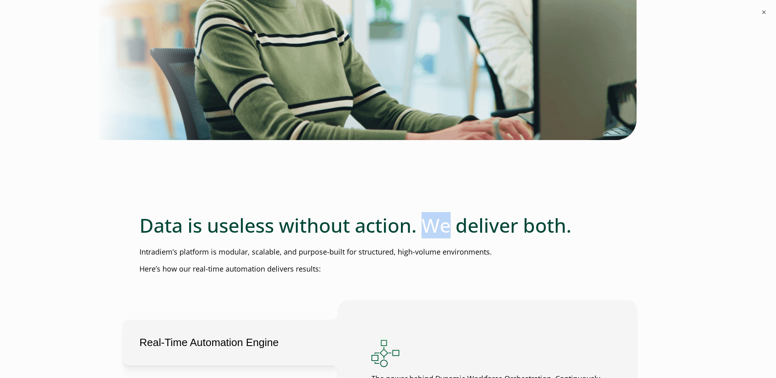
click at [445, 237] on h2 "Data is useless without action. We deliver both." at bounding box center [387, 224] width 497 height 23
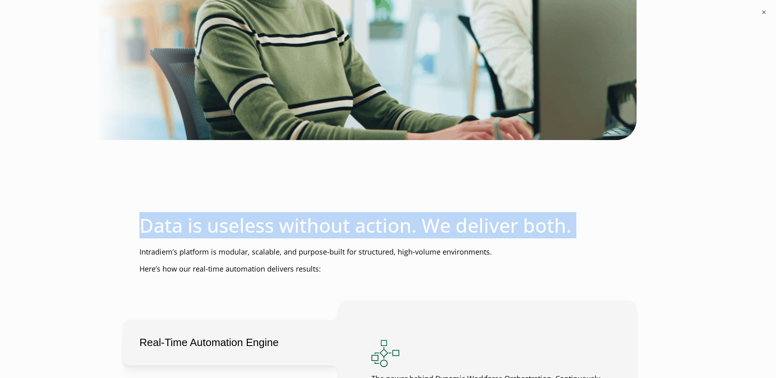
click at [445, 237] on h2 "Data is useless without action. We deliver both." at bounding box center [387, 224] width 497 height 23
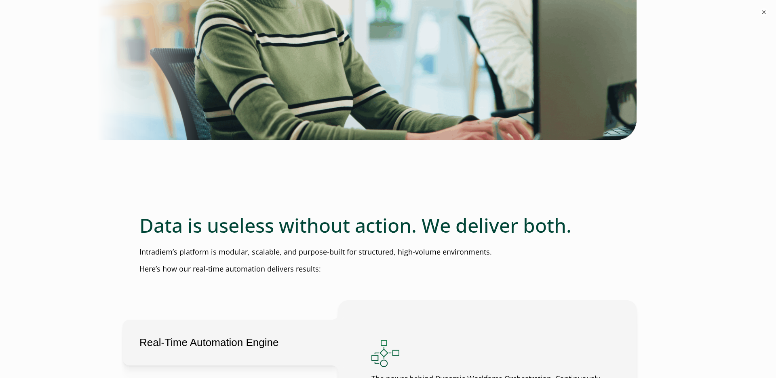
click at [237, 257] on p "Intradiem’s platform is modular, scalable, and purpose-built for structured, hi…" at bounding box center [387, 252] width 497 height 11
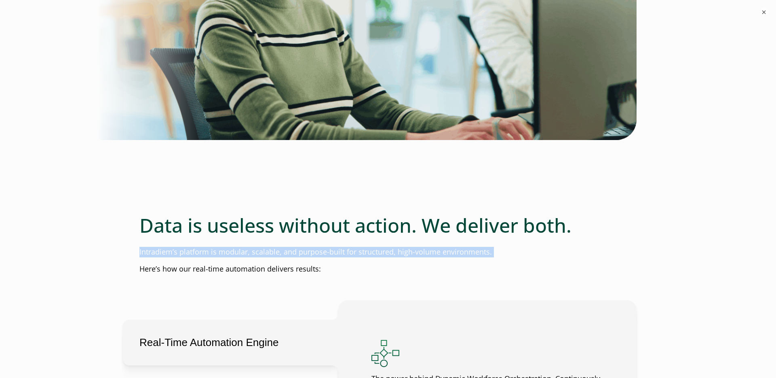
click at [237, 257] on p "Intradiem’s platform is modular, scalable, and purpose-built for structured, hi…" at bounding box center [387, 252] width 497 height 11
click at [267, 257] on p "Intradiem’s platform is modular, scalable, and purpose-built for structured, hi…" at bounding box center [387, 252] width 497 height 11
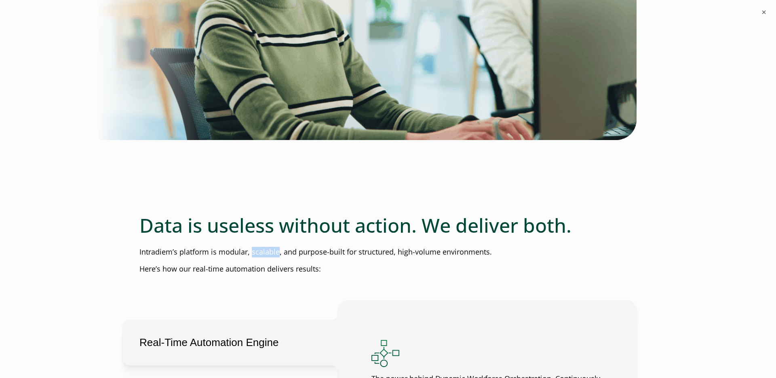
click at [267, 257] on p "Intradiem’s platform is modular, scalable, and purpose-built for structured, hi…" at bounding box center [387, 252] width 497 height 11
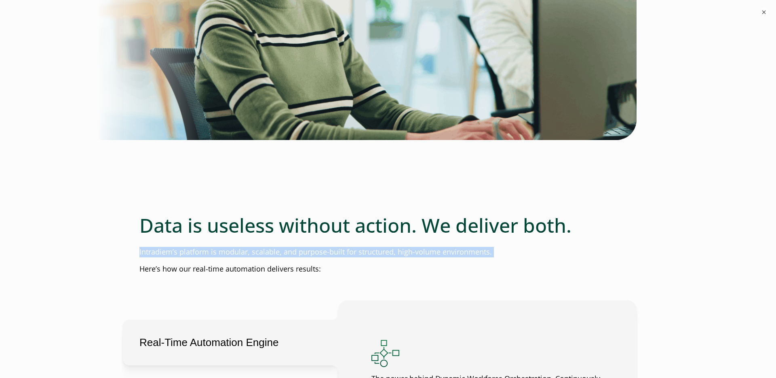
click at [267, 257] on p "Intradiem’s platform is modular, scalable, and purpose-built for structured, hi…" at bounding box center [387, 252] width 497 height 11
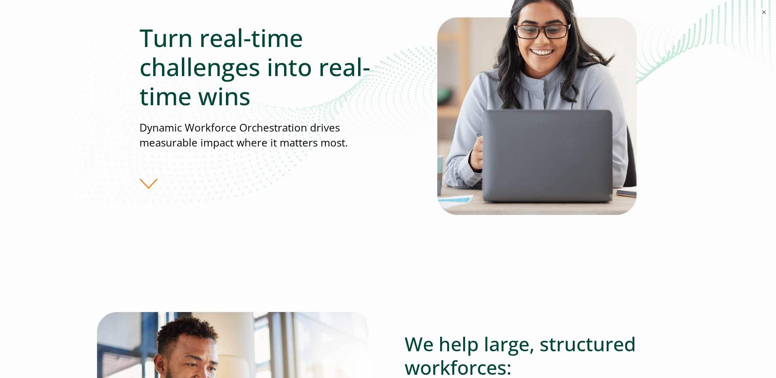
scroll to position [0, 0]
